Goal: Information Seeking & Learning: Learn about a topic

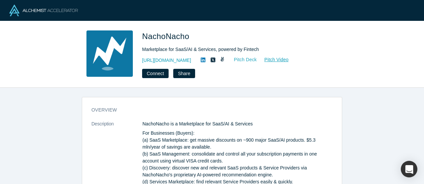
click at [247, 59] on link "Pitch Deck" at bounding box center [242, 60] width 31 height 8
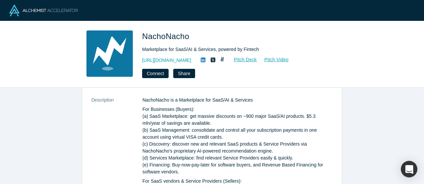
click at [148, 98] on p "NachoNacho is a Marketplace for SaaS/AI & Services" at bounding box center [238, 100] width 190 height 7
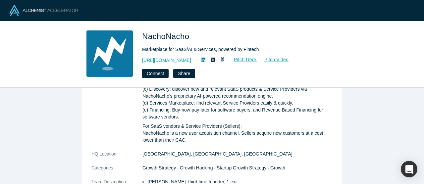
scroll to position [80, 0]
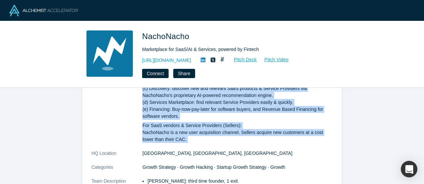
click at [197, 141] on p "For SaaS vendors & Service Providers (Sellers): NachoNacho is a new user acquis…" at bounding box center [238, 132] width 190 height 21
copy dl "NachoNacho is a Marketplace for SaaS/AI & Services For Businesses (Buyers): (a)…"
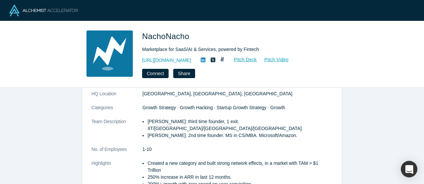
scroll to position [145, 0]
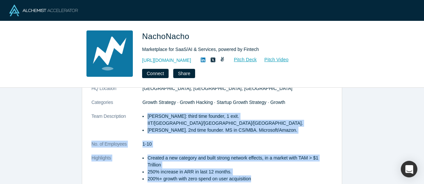
drag, startPoint x: 148, startPoint y: 115, endPoint x: 261, endPoint y: 171, distance: 126.2
click at [261, 171] on dl "Description NachoNacho is a Marketplace for SaaS/AI & Services For Businesses (…" at bounding box center [212, 83] width 241 height 214
click at [261, 176] on li "200%+ growth with zero spend on user acquisition" at bounding box center [240, 179] width 185 height 7
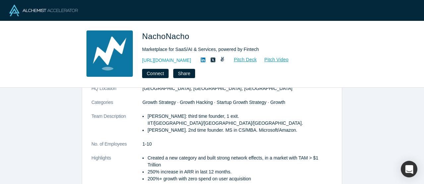
drag, startPoint x: 147, startPoint y: 116, endPoint x: 304, endPoint y: 126, distance: 157.2
click at [304, 126] on ul "[PERSON_NAME]: third time founder, 1 exit. IIT/[GEOGRAPHIC_DATA]/[GEOGRAPHIC_DA…" at bounding box center [238, 123] width 190 height 21
copy ul "[PERSON_NAME]: third time founder, 1 exit. IIT/[GEOGRAPHIC_DATA]/[GEOGRAPHIC_DA…"
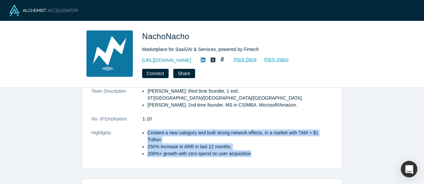
drag, startPoint x: 147, startPoint y: 124, endPoint x: 260, endPoint y: 149, distance: 115.3
click at [260, 149] on ul "Created a new category and built strong network effects, in a market with TAM >…" at bounding box center [238, 144] width 190 height 28
copy ul "Created a new category and built strong network effects, in a market with TAM >…"
